Goal: Task Accomplishment & Management: Use online tool/utility

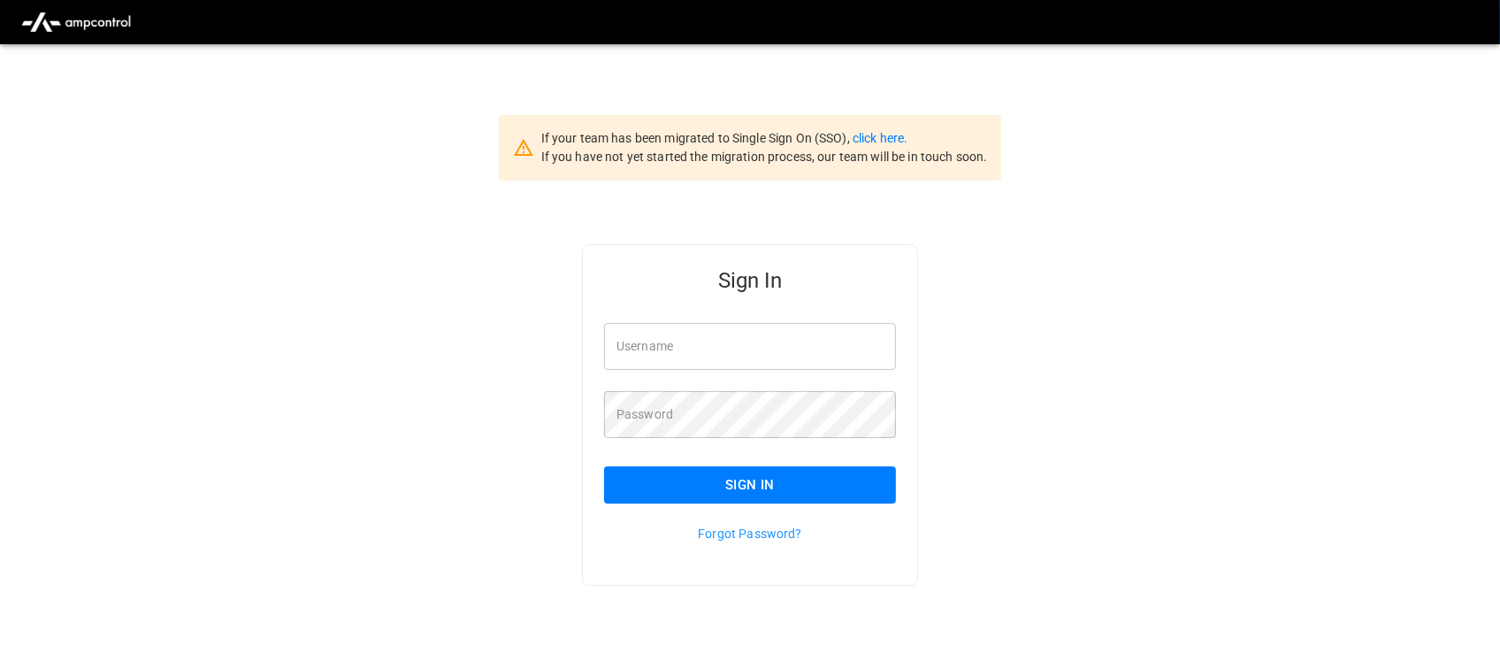
type input "**********"
click at [756, 334] on input "**********" at bounding box center [750, 346] width 292 height 47
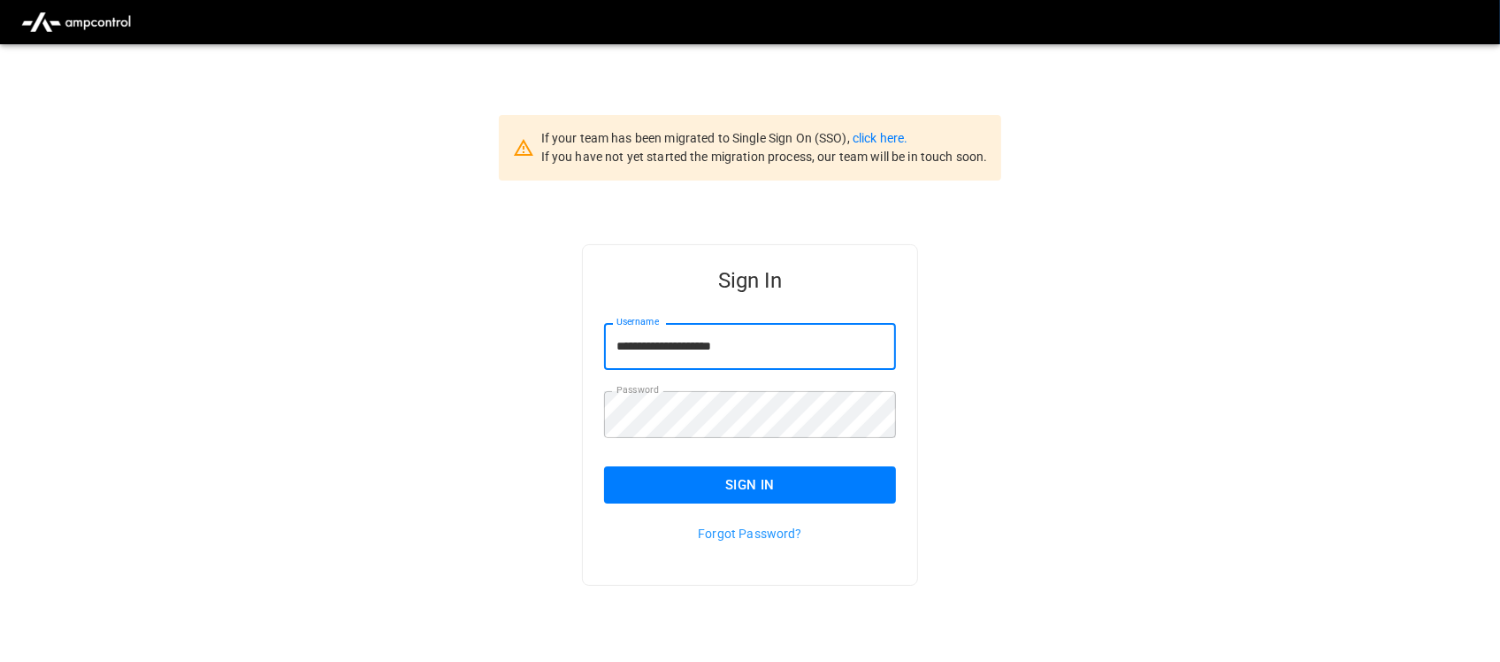
click at [739, 471] on button "Sign In" at bounding box center [750, 484] width 292 height 37
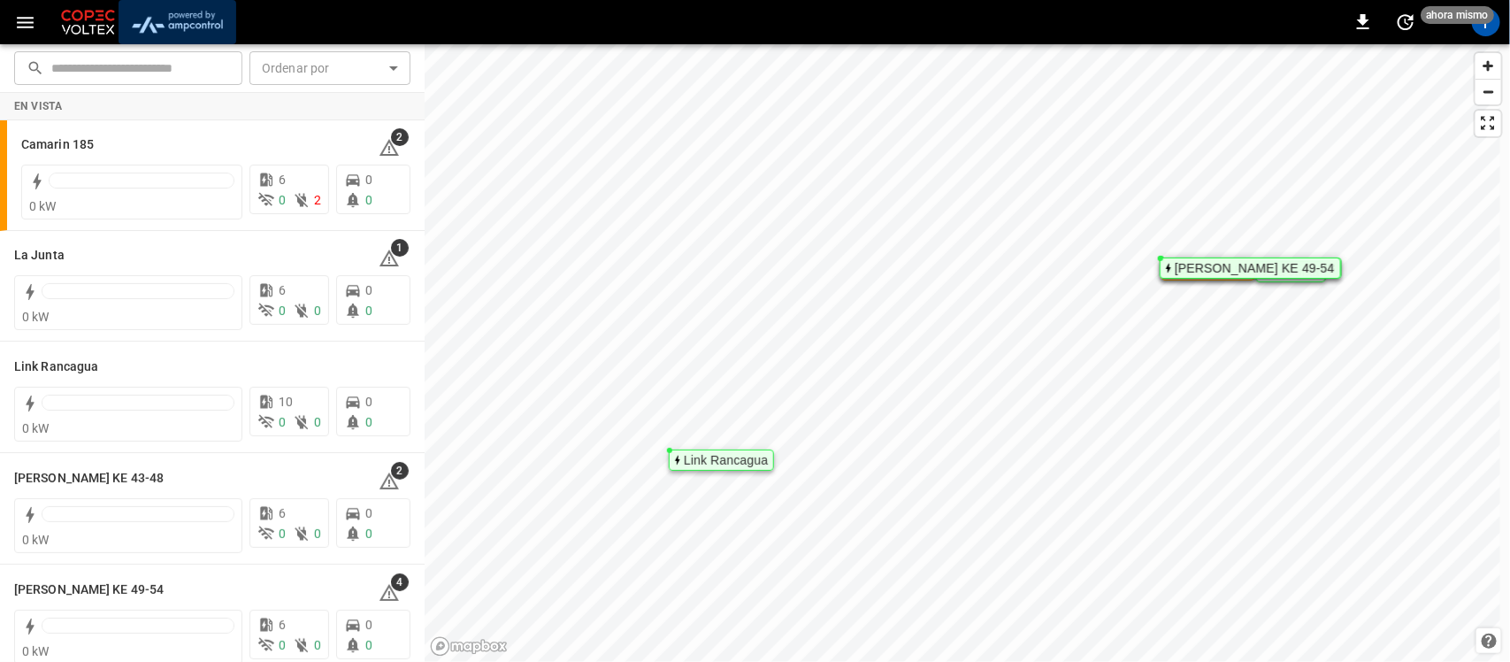
click at [188, 14] on img "menu" at bounding box center [177, 22] width 103 height 34
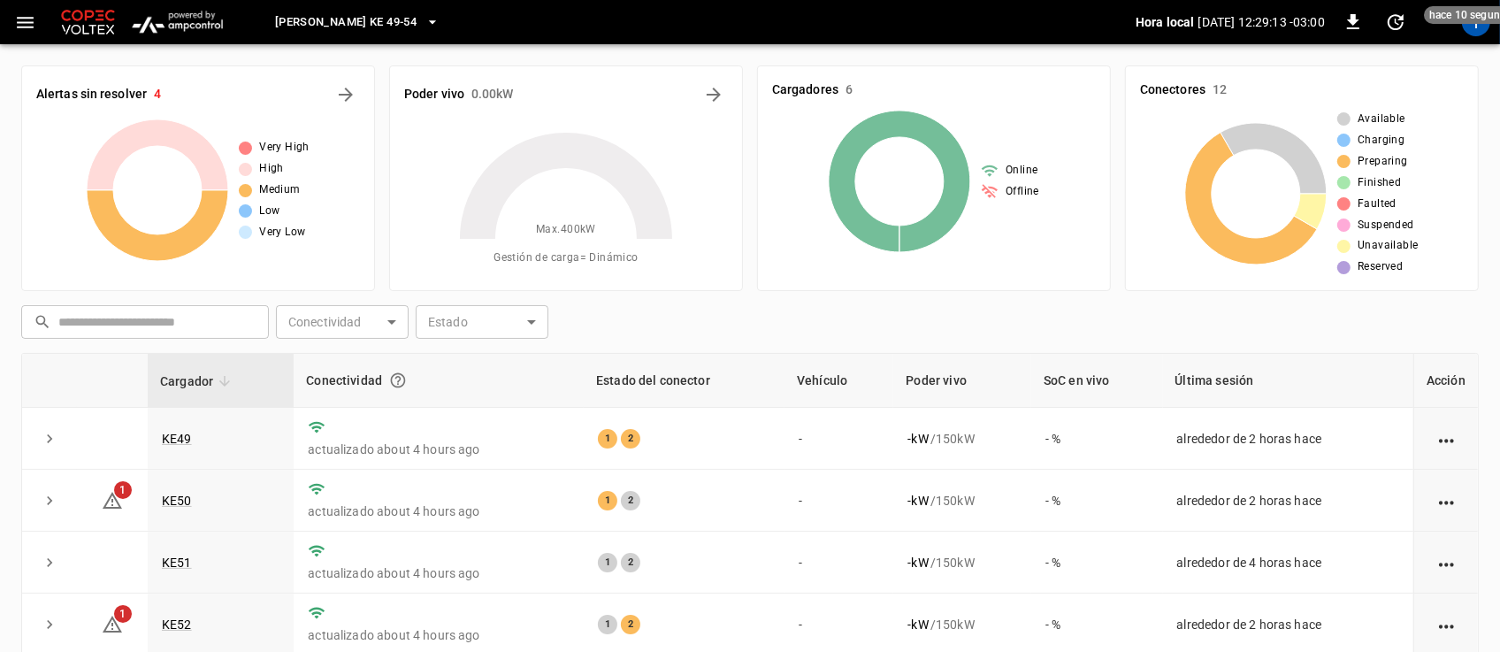
click at [424, 22] on icon "button" at bounding box center [433, 22] width 18 height 18
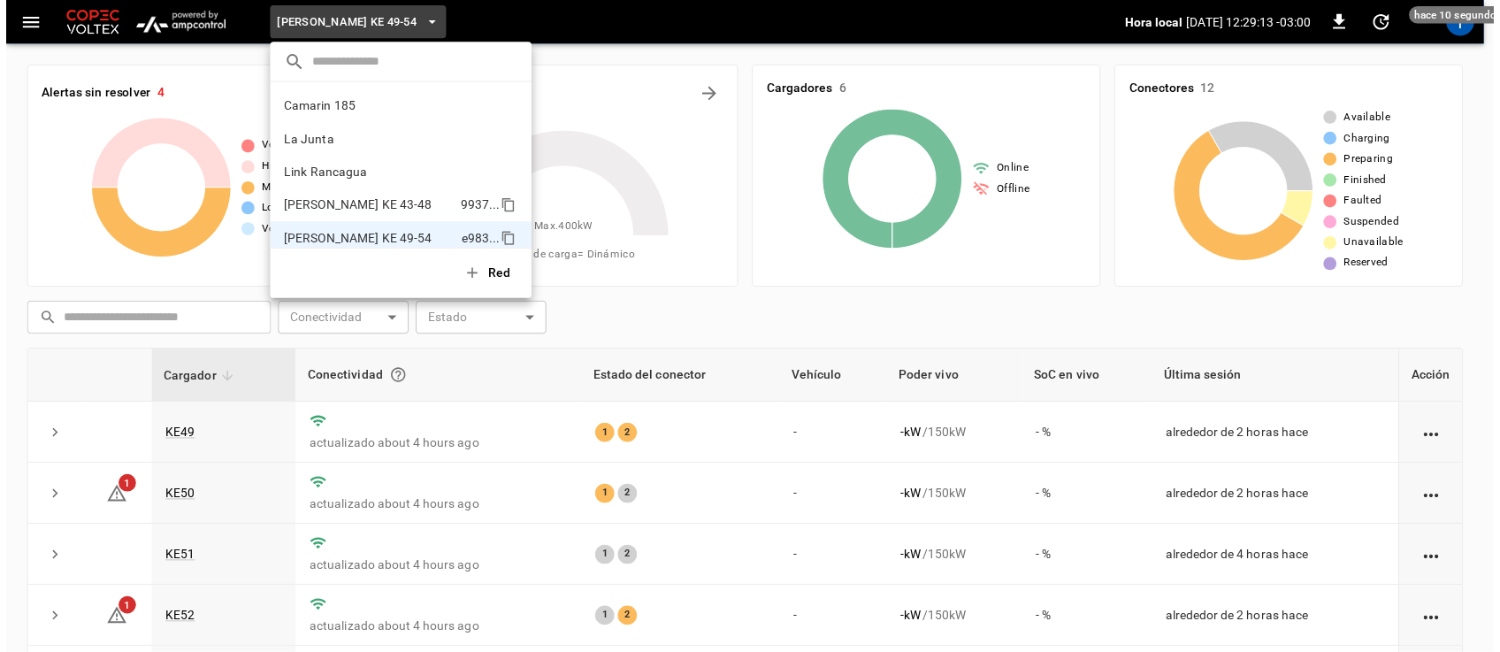
scroll to position [14, 0]
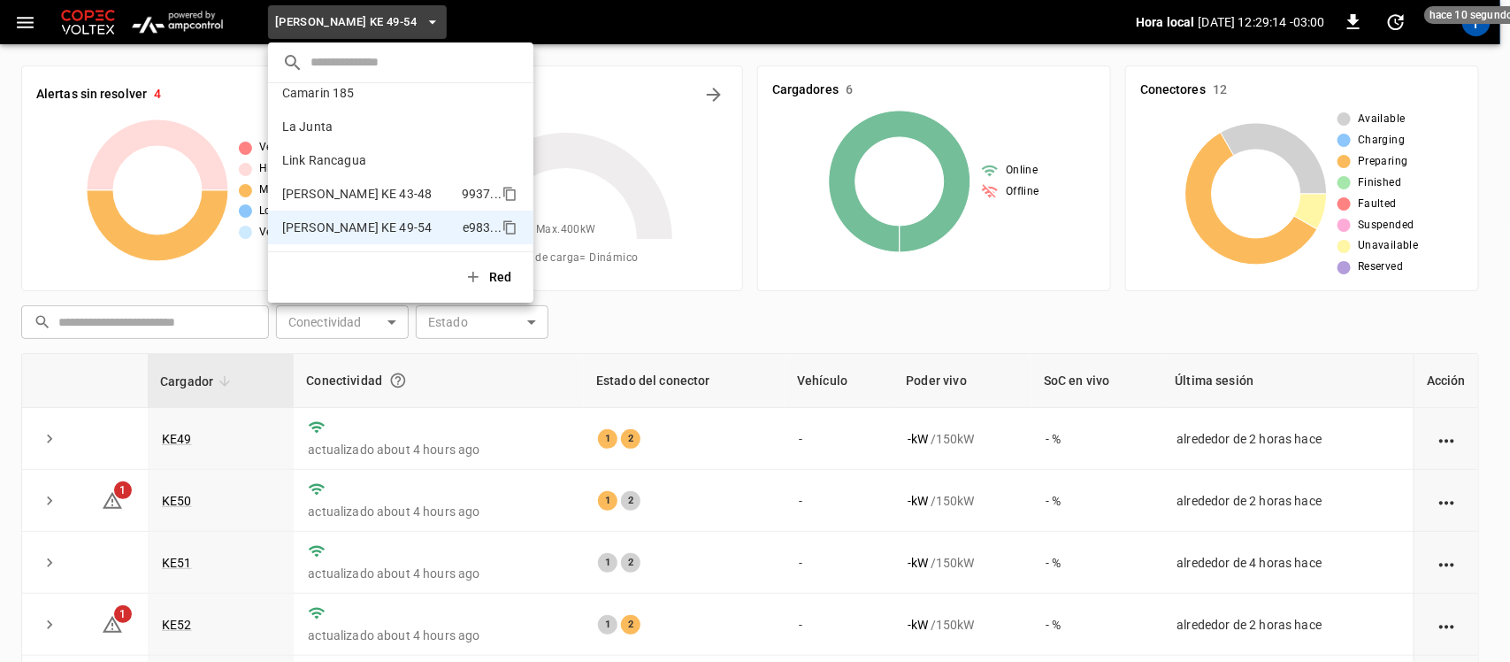
click at [386, 192] on p "[PERSON_NAME] KE 43-48" at bounding box center [368, 194] width 172 height 18
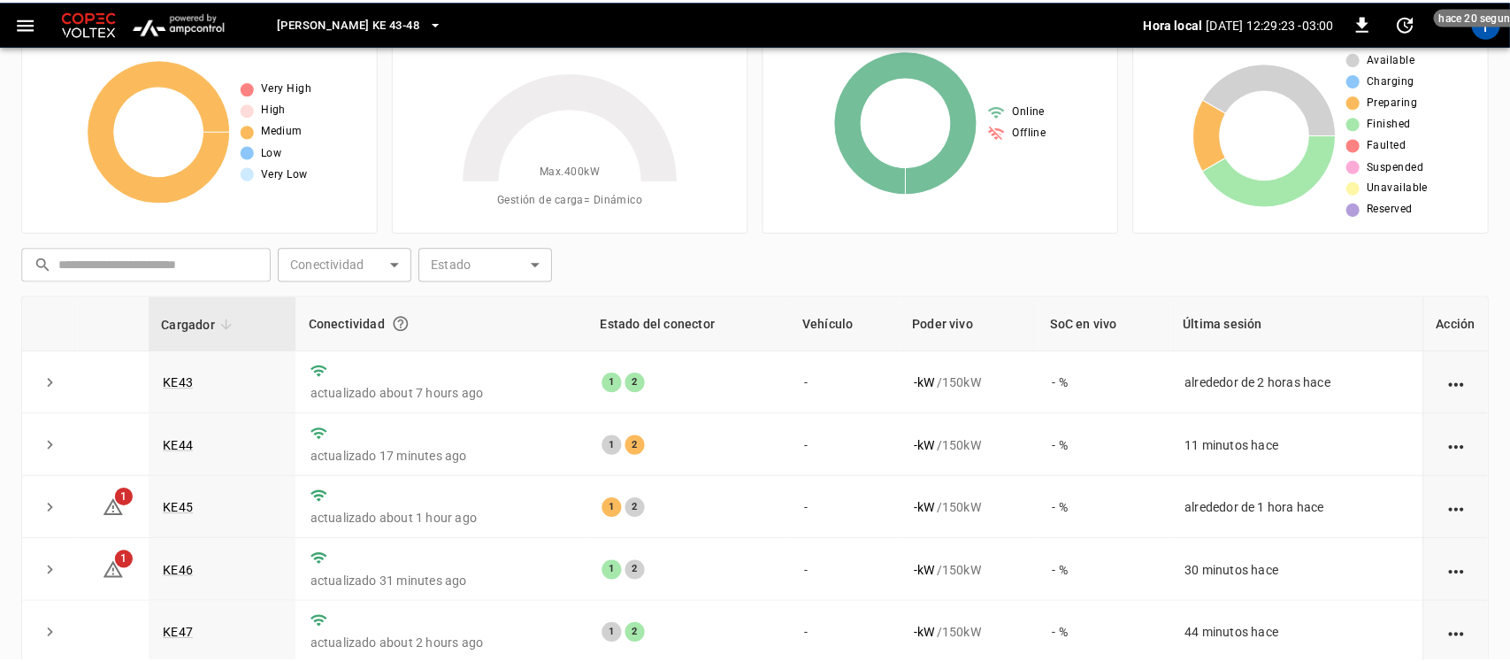
scroll to position [0, 0]
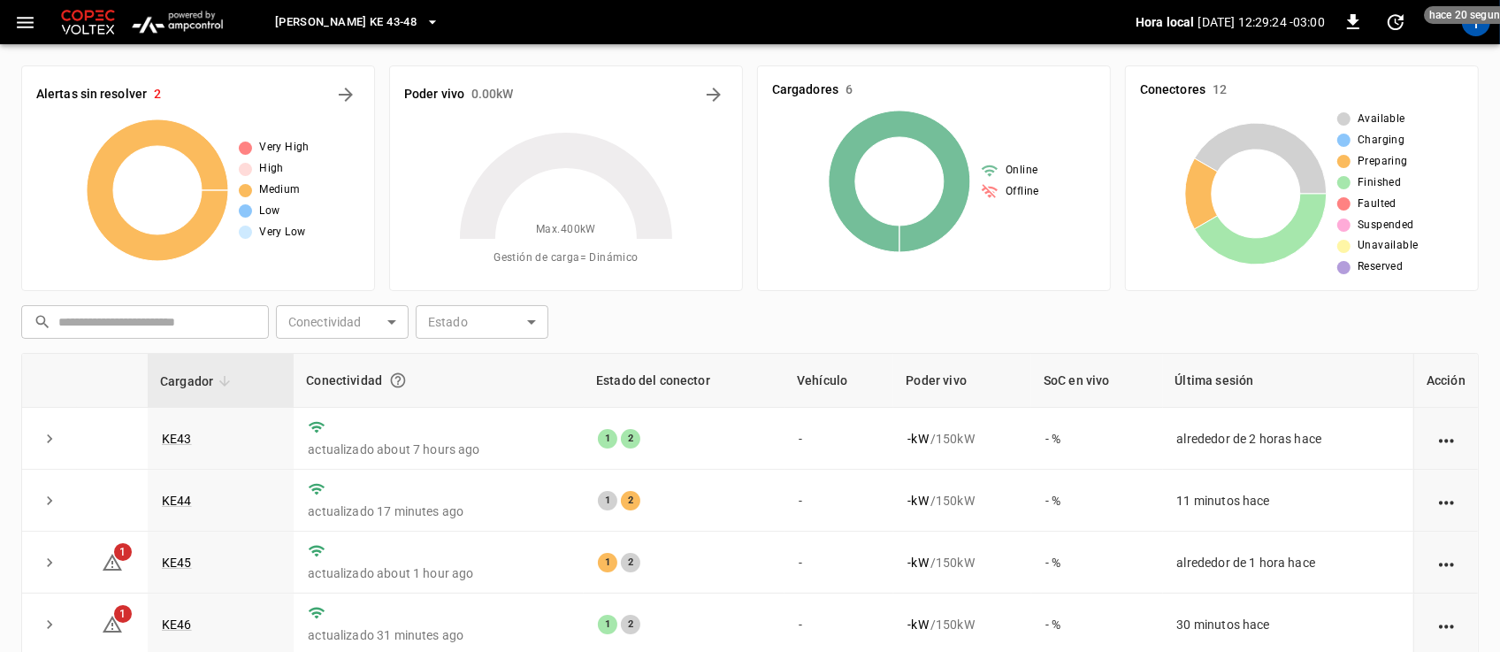
click at [424, 16] on icon "button" at bounding box center [433, 22] width 18 height 18
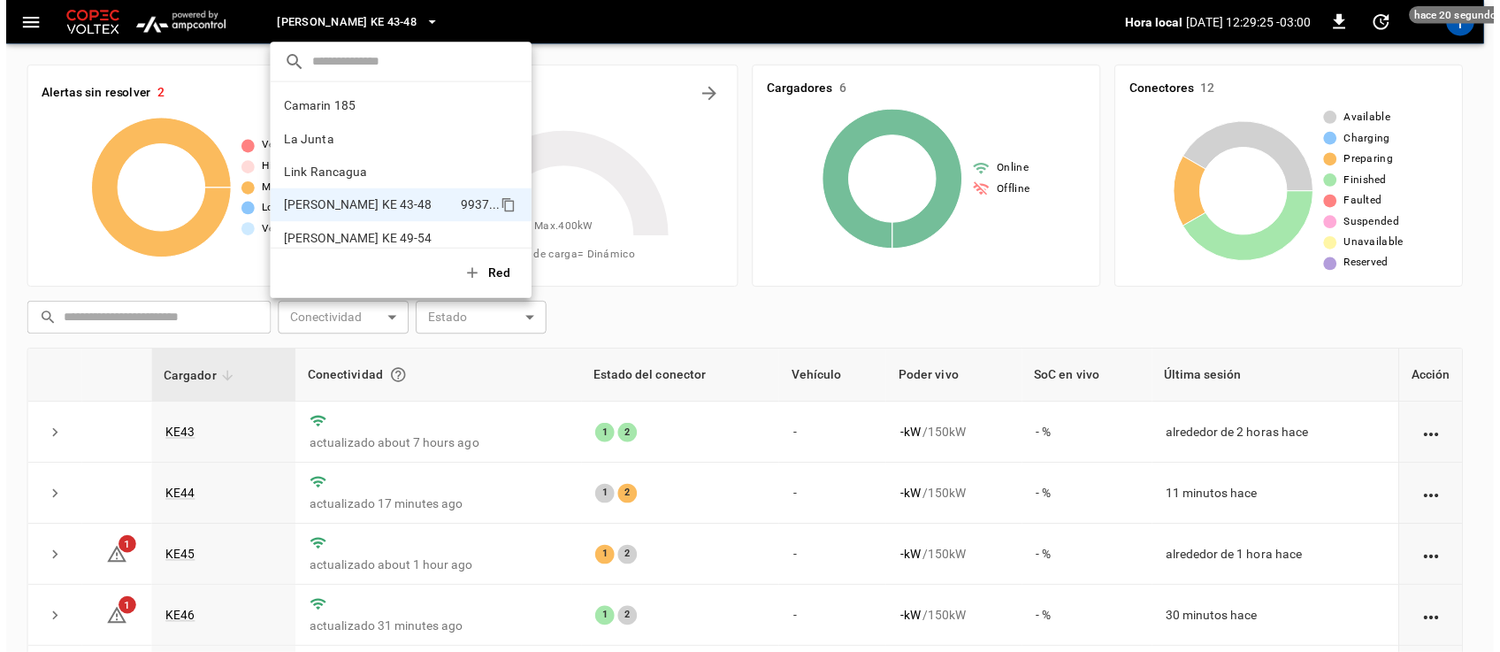
scroll to position [14, 0]
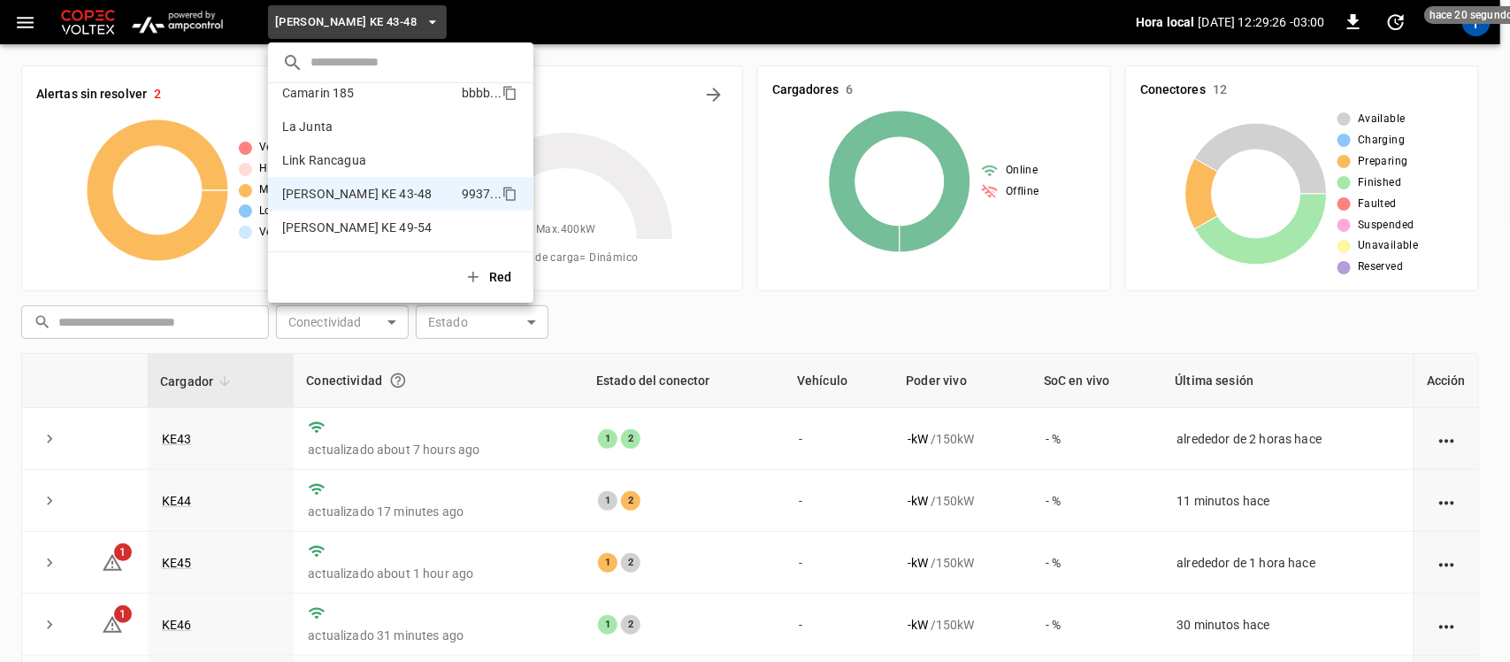
click at [340, 104] on li "Camarin 185 bbbb ..." at bounding box center [400, 93] width 265 height 34
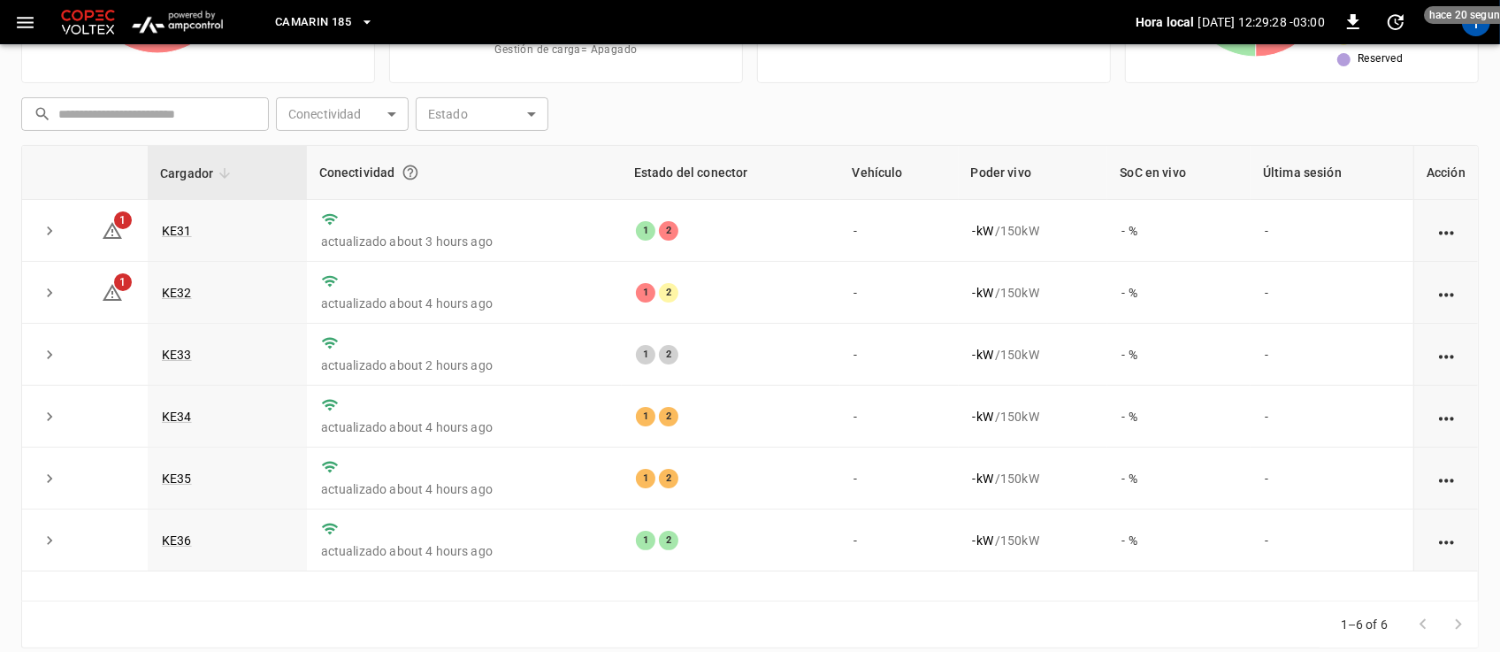
scroll to position [219, 0]
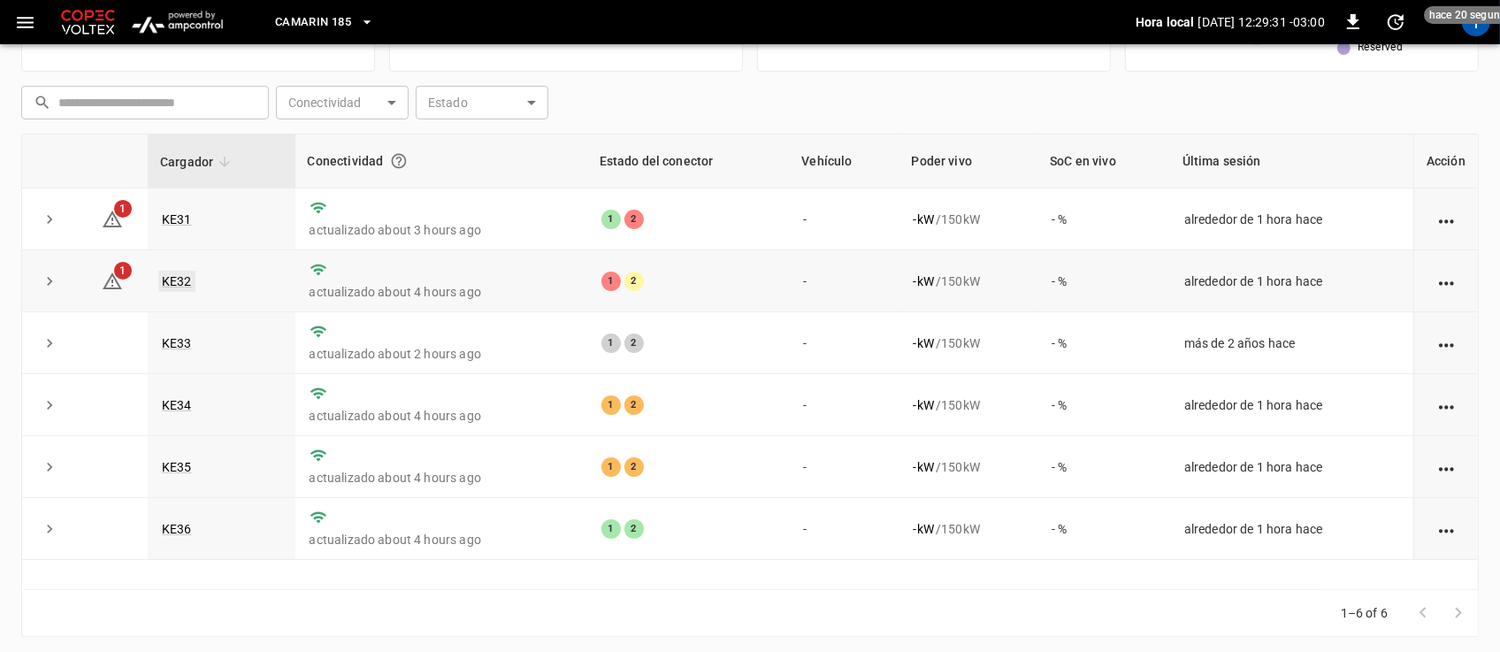
click at [177, 279] on link "KE32" at bounding box center [176, 281] width 37 height 21
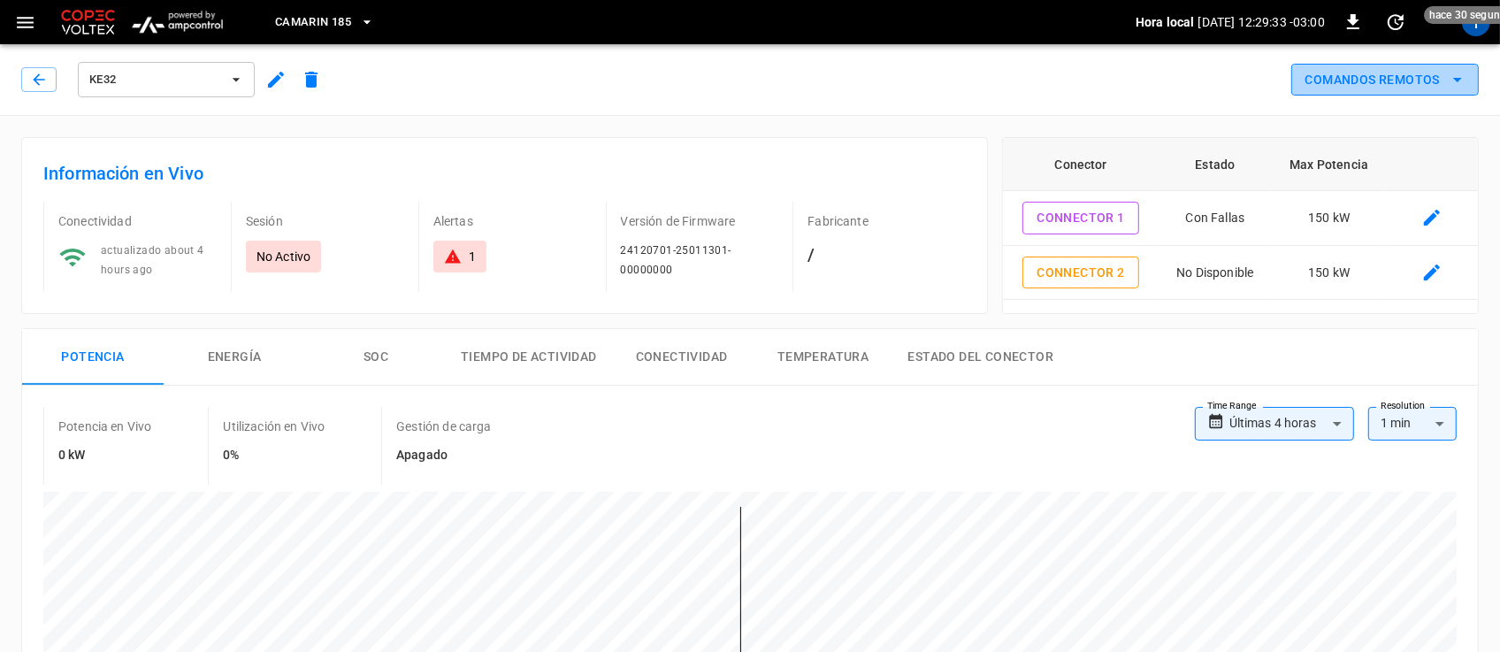
click at [1411, 86] on button "Comandos Remotos" at bounding box center [1384, 80] width 187 height 33
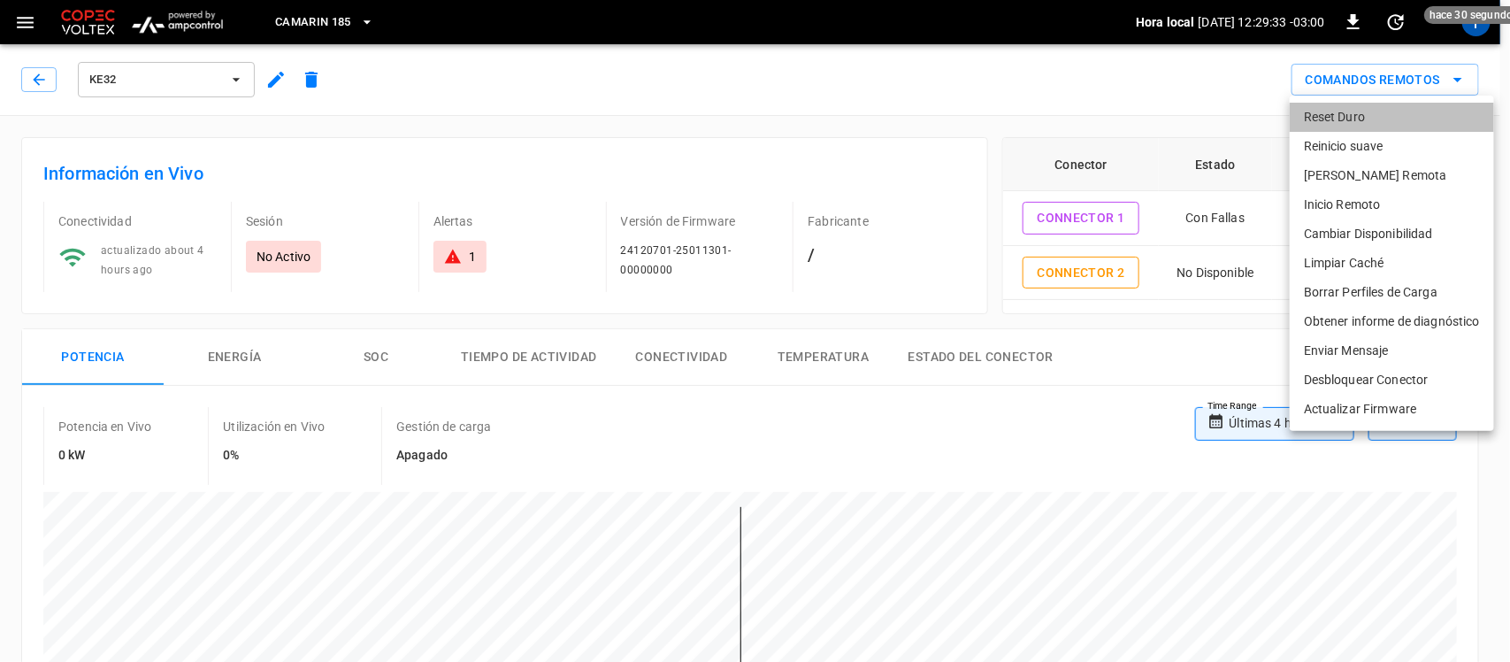
click at [1373, 126] on li "Reset Duro" at bounding box center [1391, 117] width 204 height 29
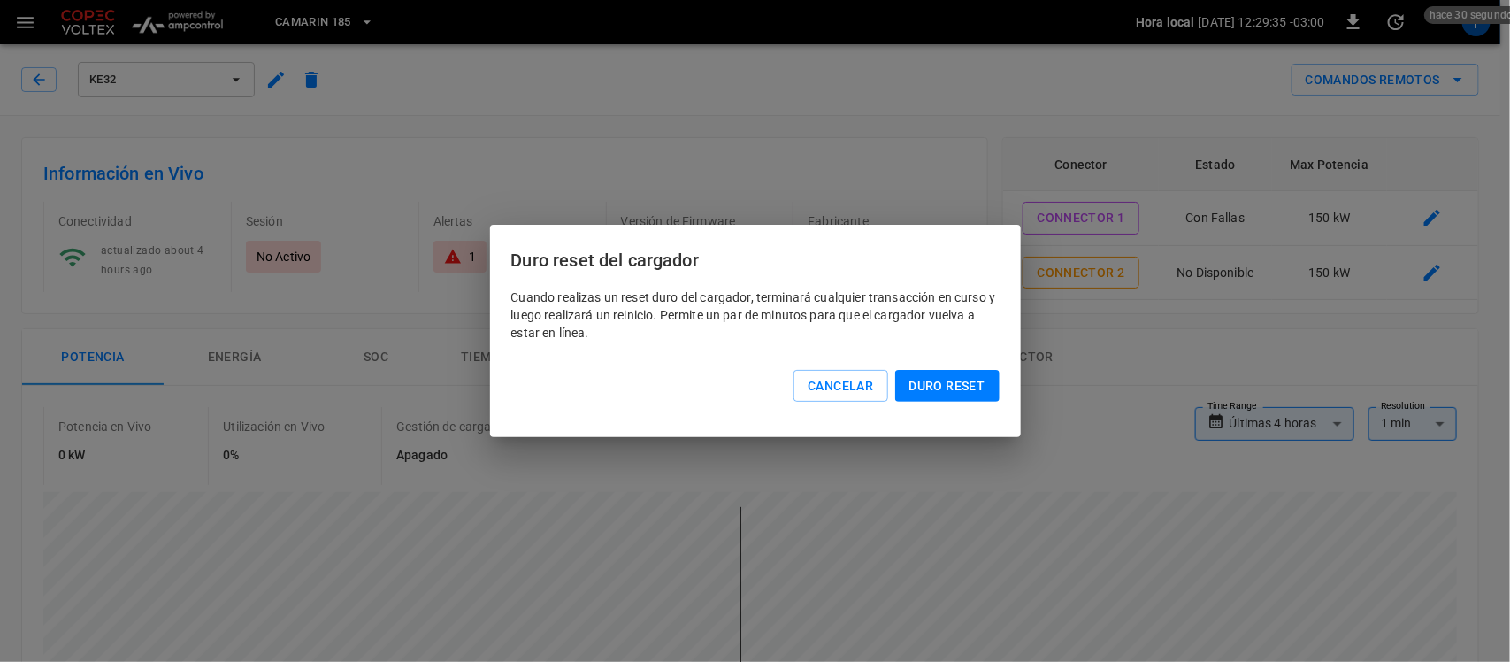
click at [965, 365] on div "Duro reset" at bounding box center [943, 383] width 111 height 40
click at [962, 378] on button "Duro reset" at bounding box center [947, 386] width 104 height 33
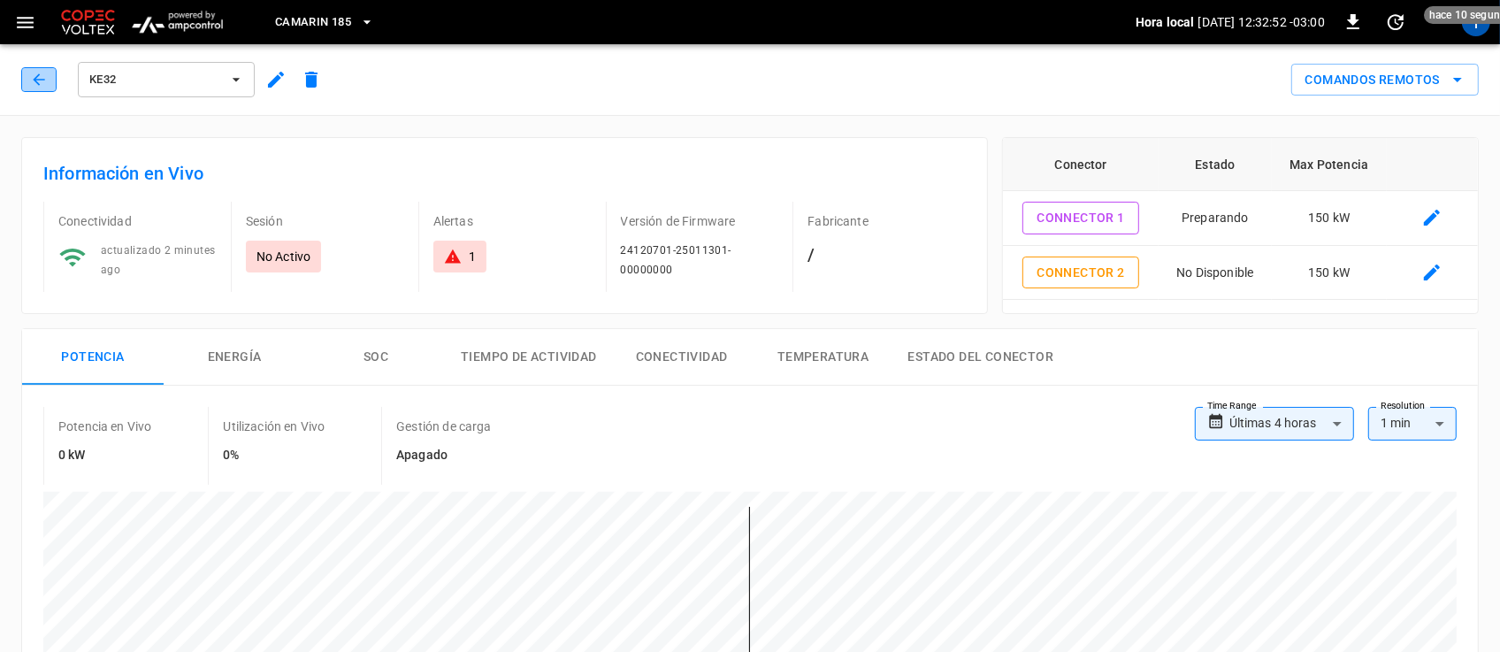
click at [34, 80] on icon "button" at bounding box center [39, 80] width 18 height 18
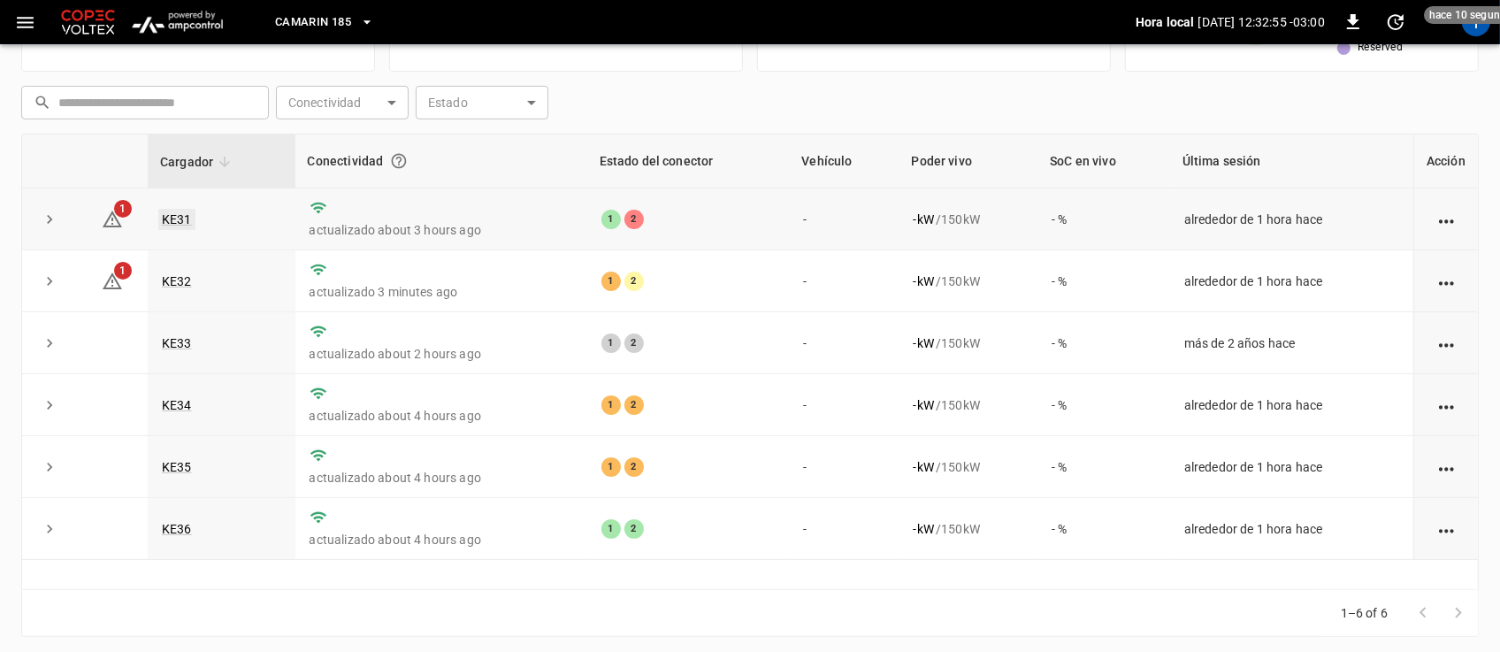
click at [183, 218] on link "KE31" at bounding box center [176, 219] width 37 height 21
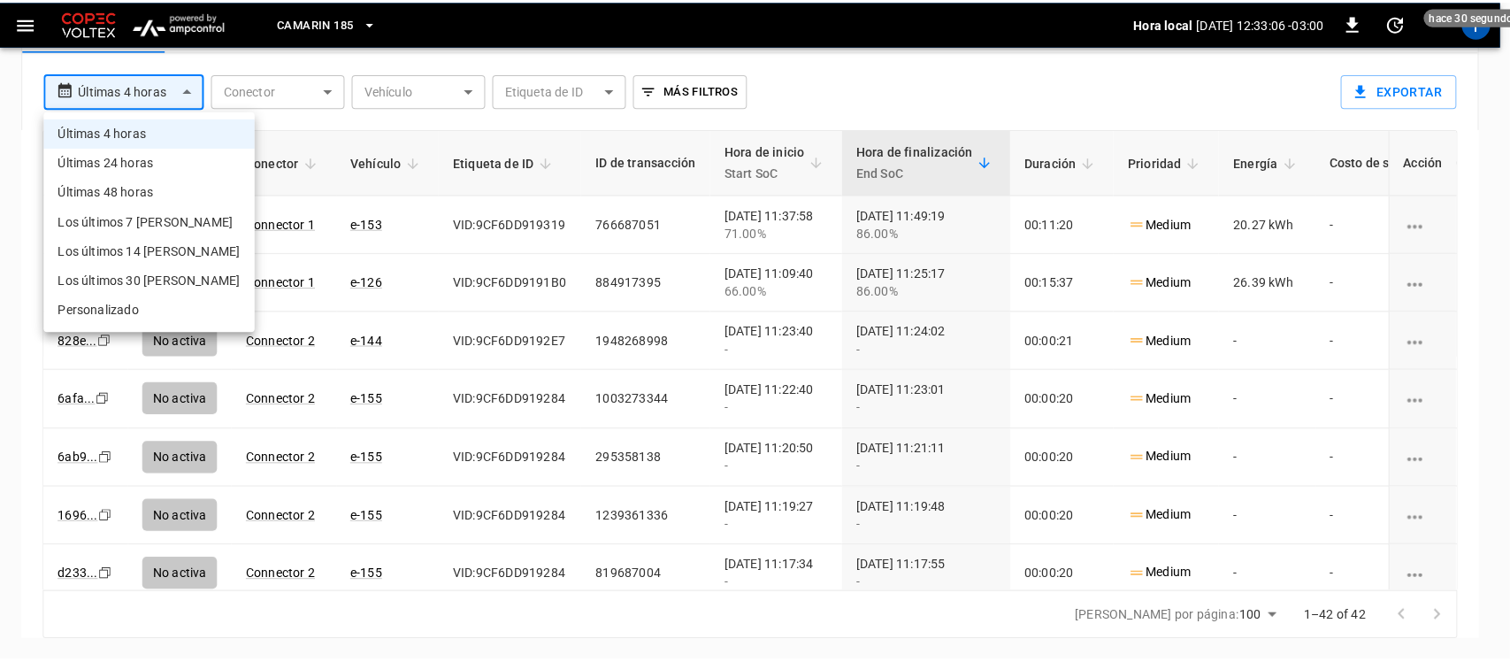
scroll to position [899, 0]
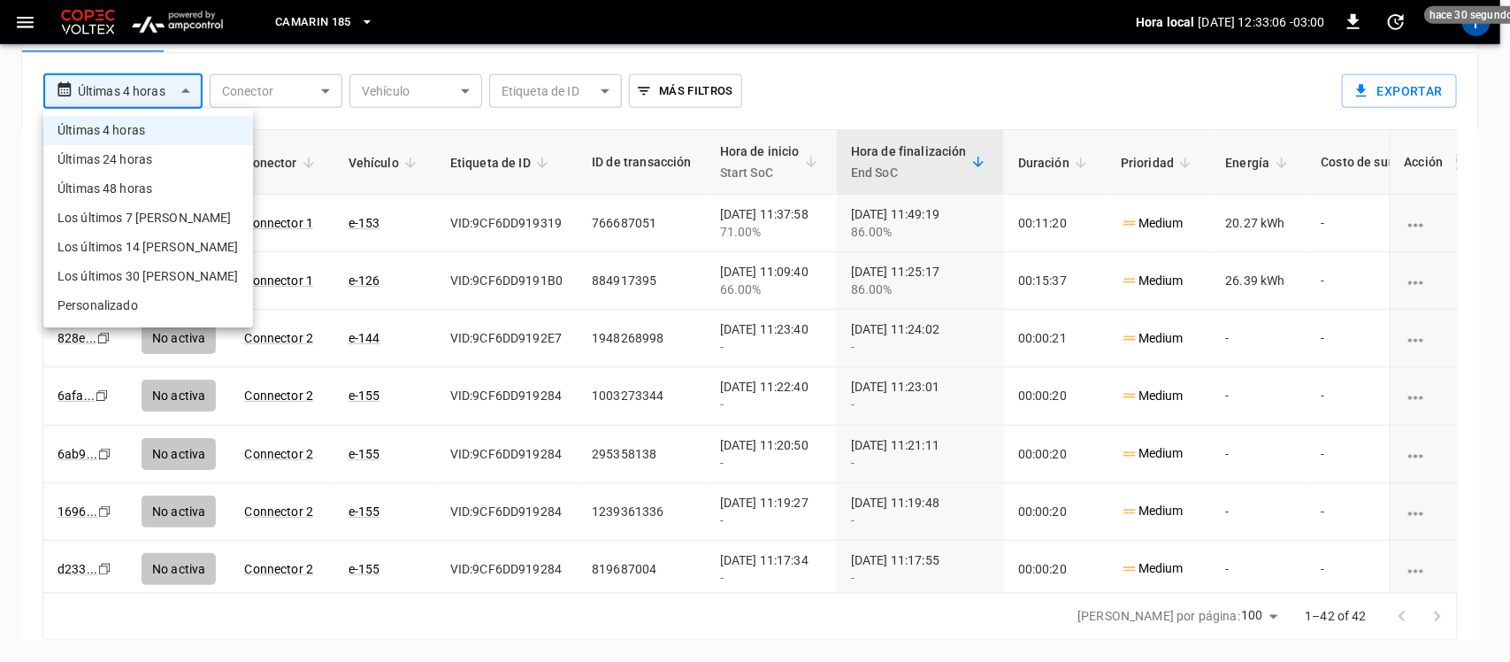
drag, startPoint x: 1449, startPoint y: 161, endPoint x: 1456, endPoint y: 199, distance: 38.7
click at [1456, 195] on div at bounding box center [755, 331] width 1510 height 662
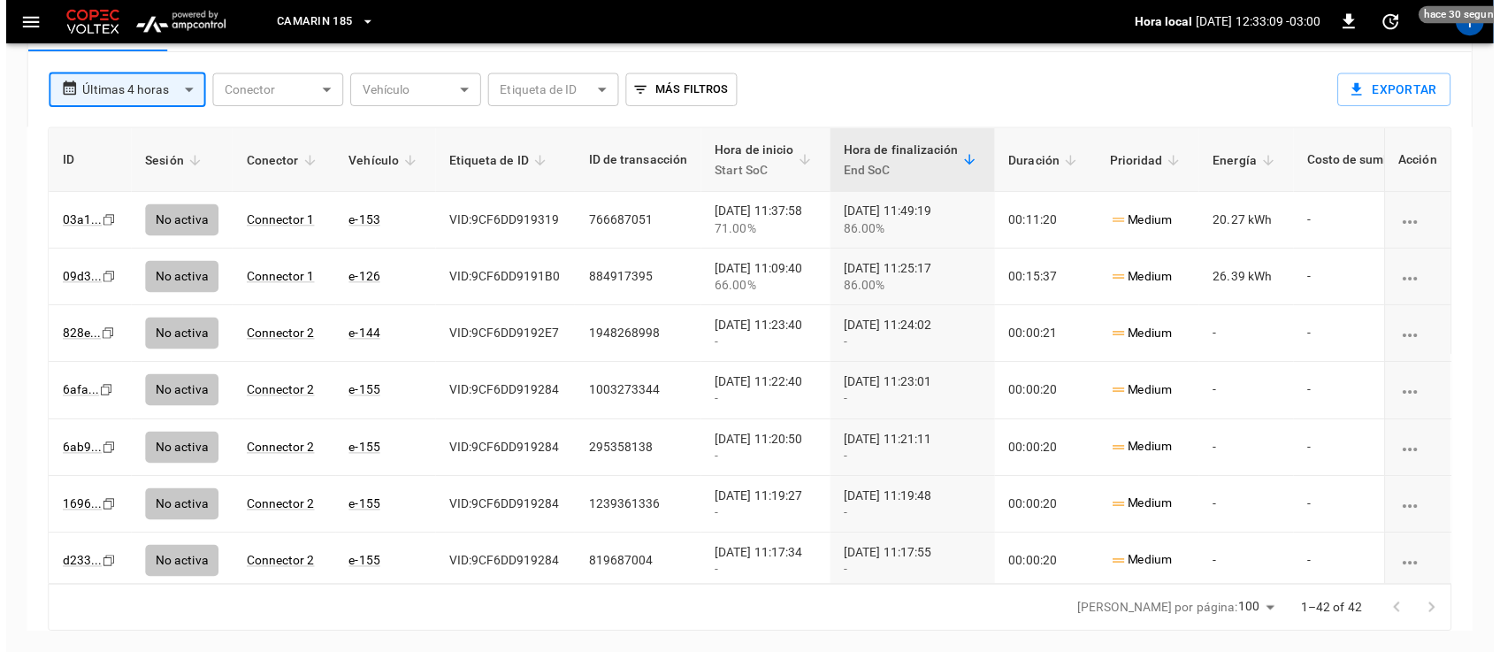
scroll to position [896, 0]
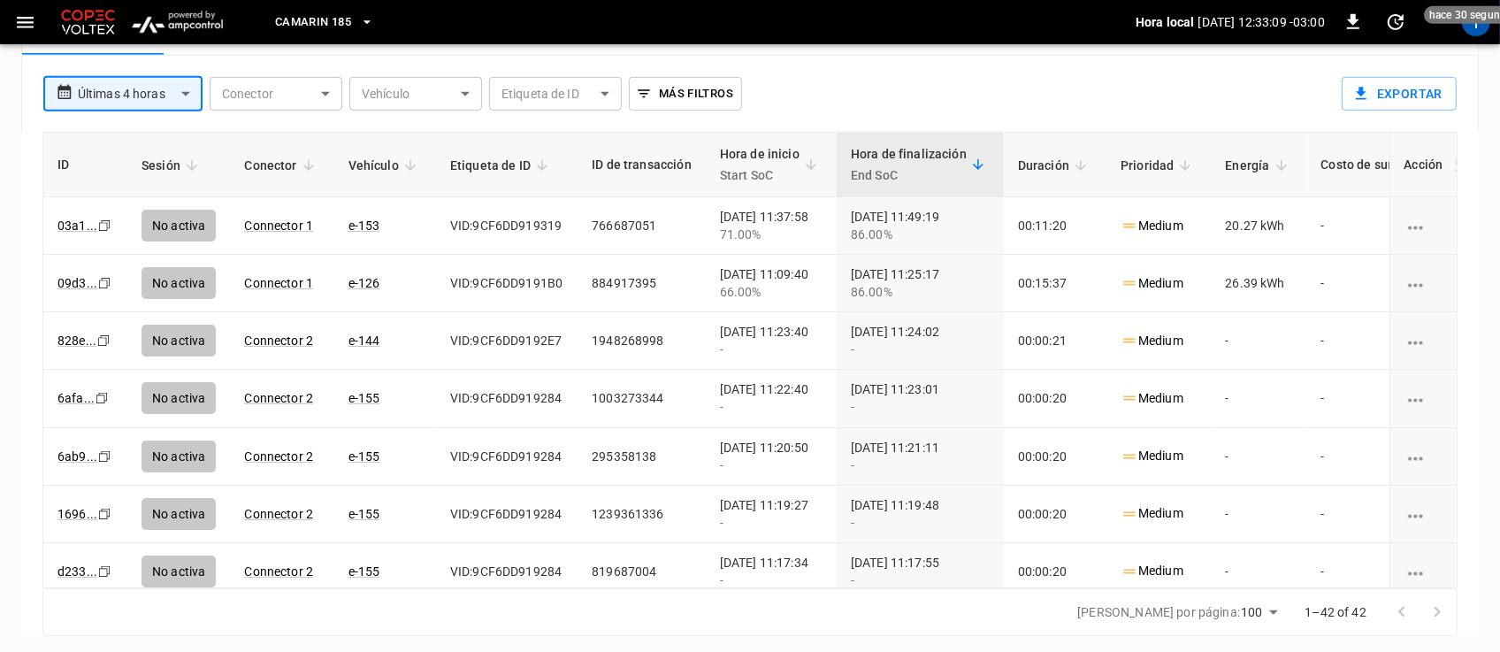
click at [1453, 195] on div "Últimas 4 horas Últimas 24 horas Últimas 48 horas Los últimos 7 [PERSON_NAME] L…" at bounding box center [750, 326] width 1500 height 652
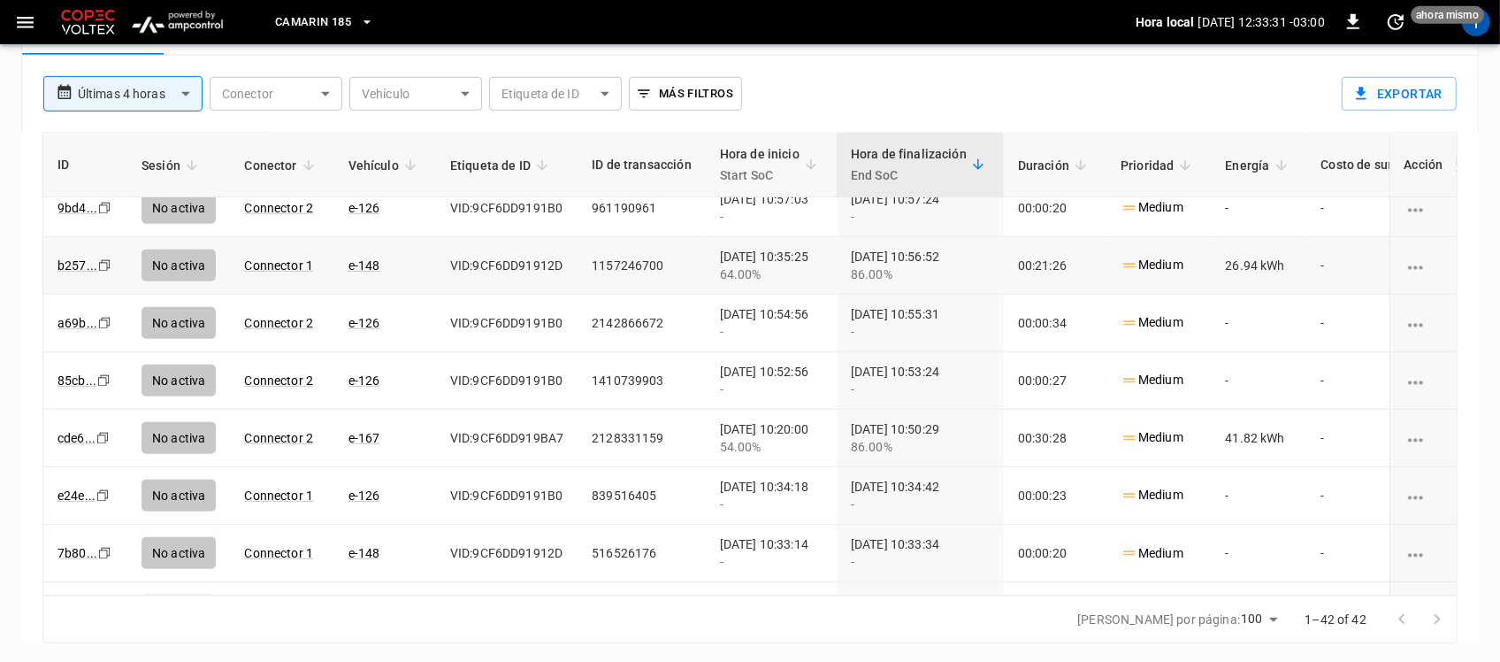
scroll to position [769, 0]
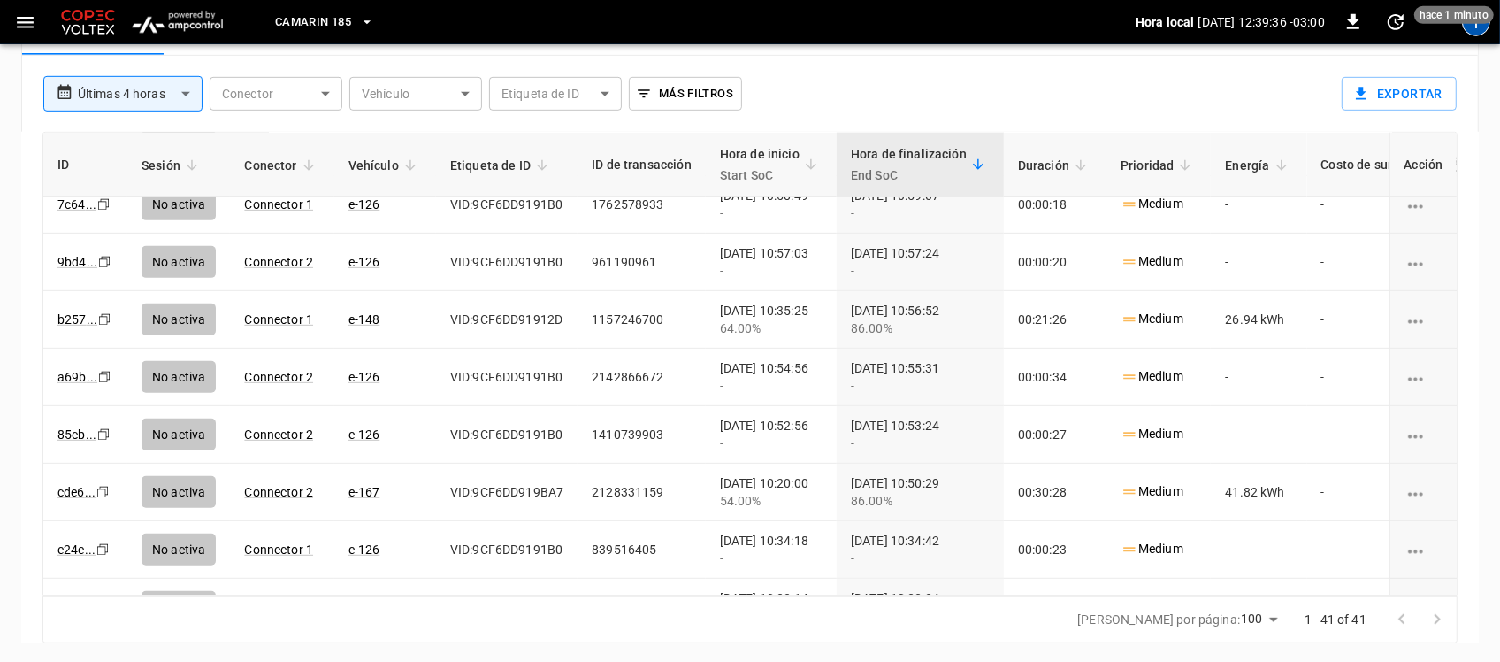
click at [1466, 28] on div "T" at bounding box center [1476, 22] width 28 height 28
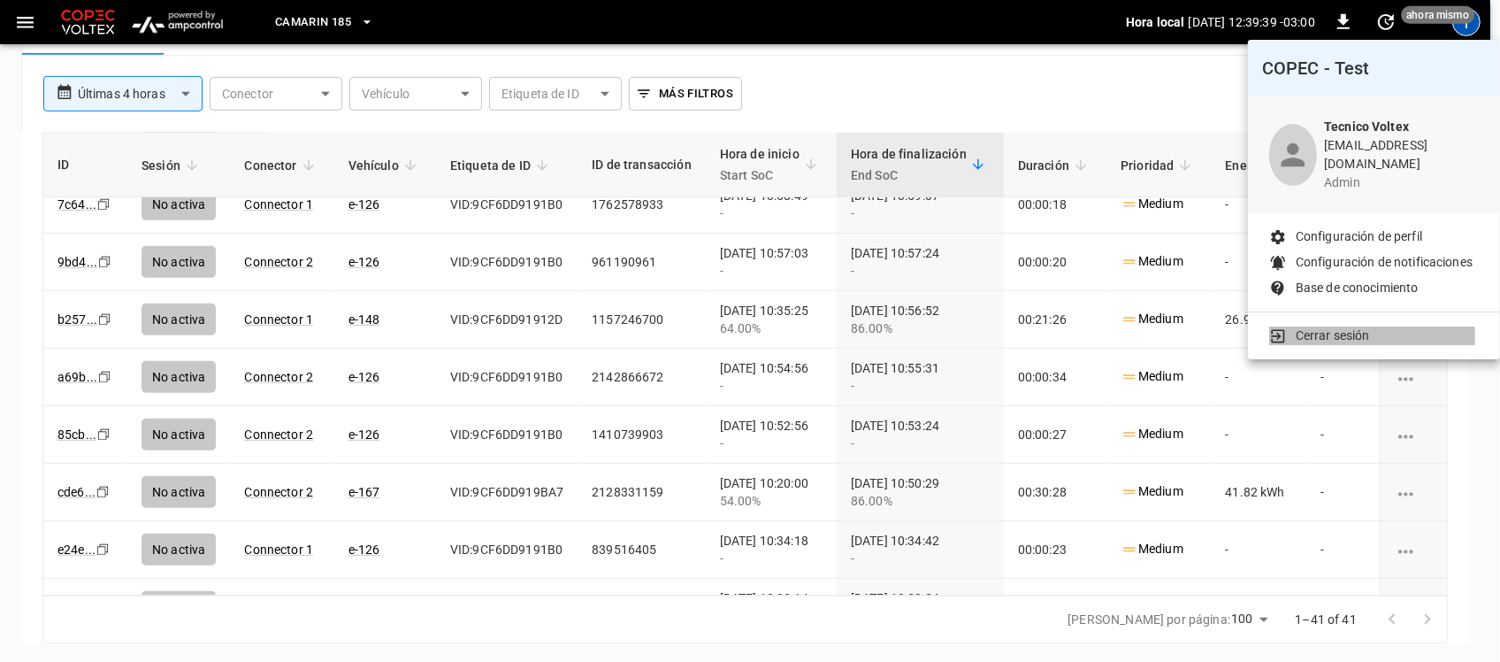
click at [1318, 326] on p "Cerrar sesión" at bounding box center [1333, 335] width 74 height 19
